Goal: Communication & Community: Answer question/provide support

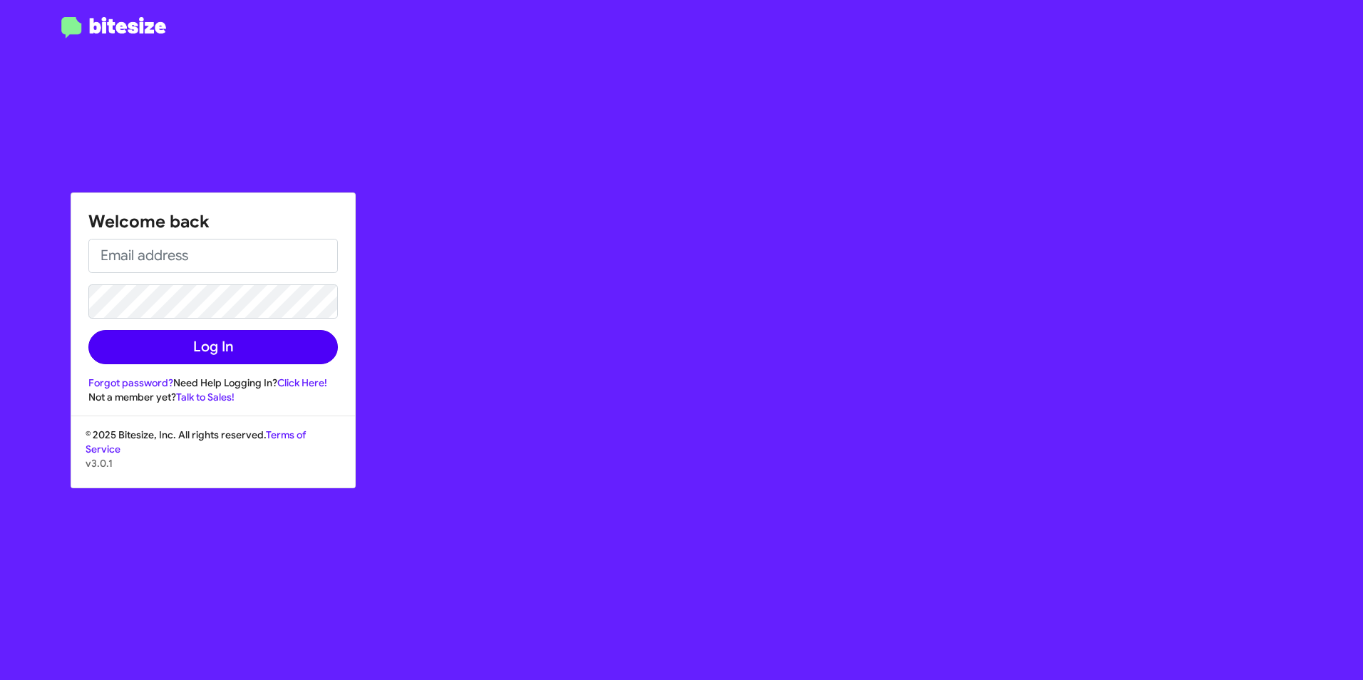
type input "dontae.harmon@banisternissan.com"
click at [221, 337] on button "Log In" at bounding box center [213, 347] width 250 height 34
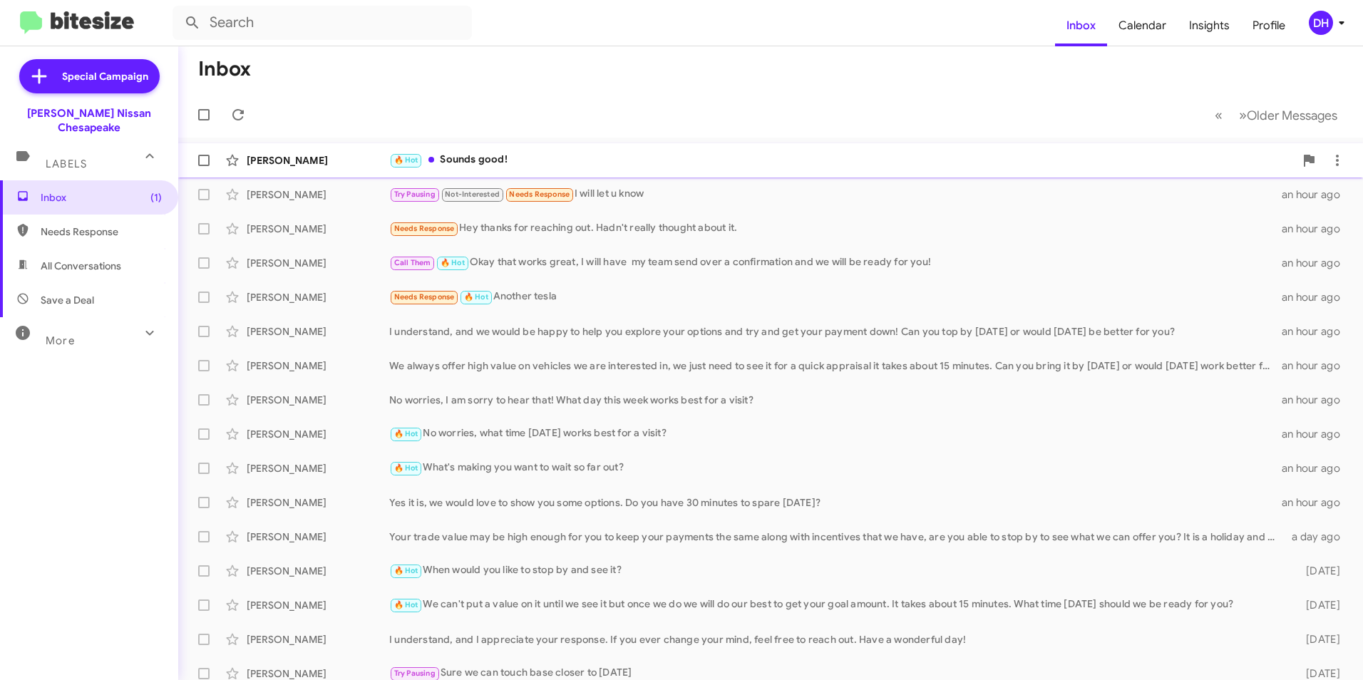
click at [453, 160] on div "🔥 Hot Sounds good!" at bounding box center [842, 160] width 906 height 16
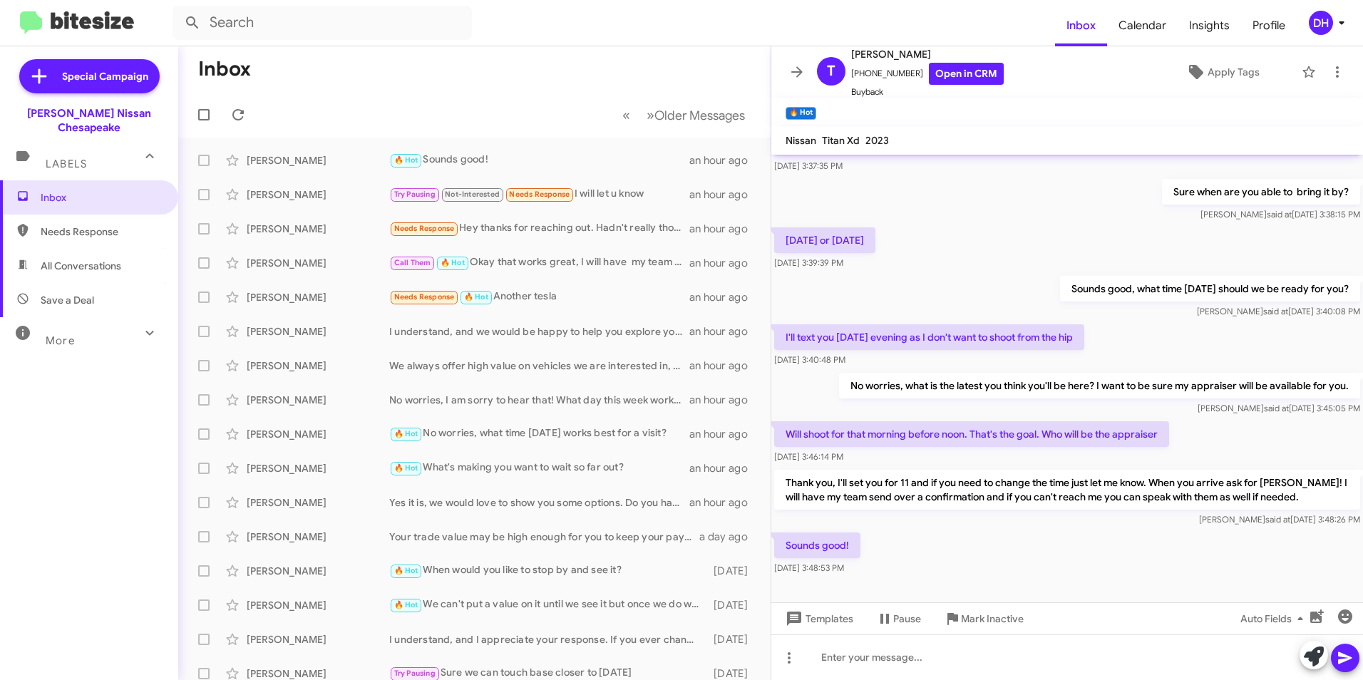
scroll to position [262, 0]
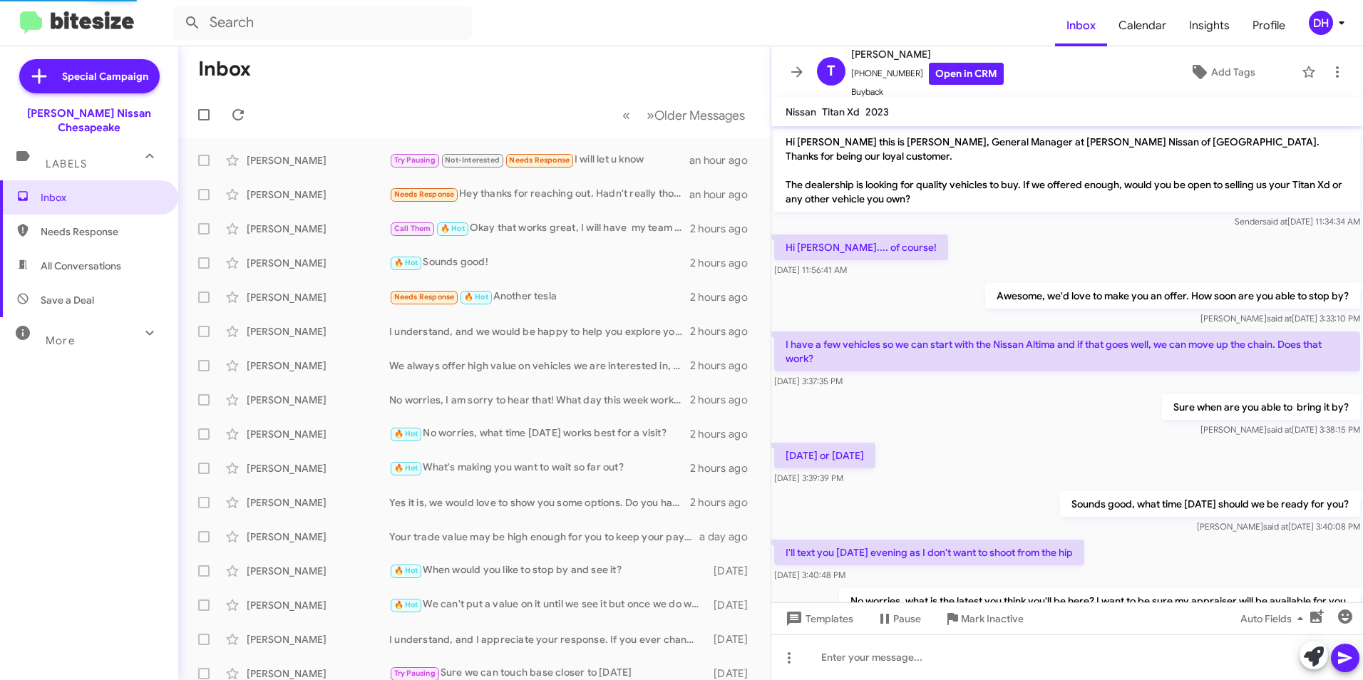
scroll to position [234, 0]
